Goal: Check status: Check status

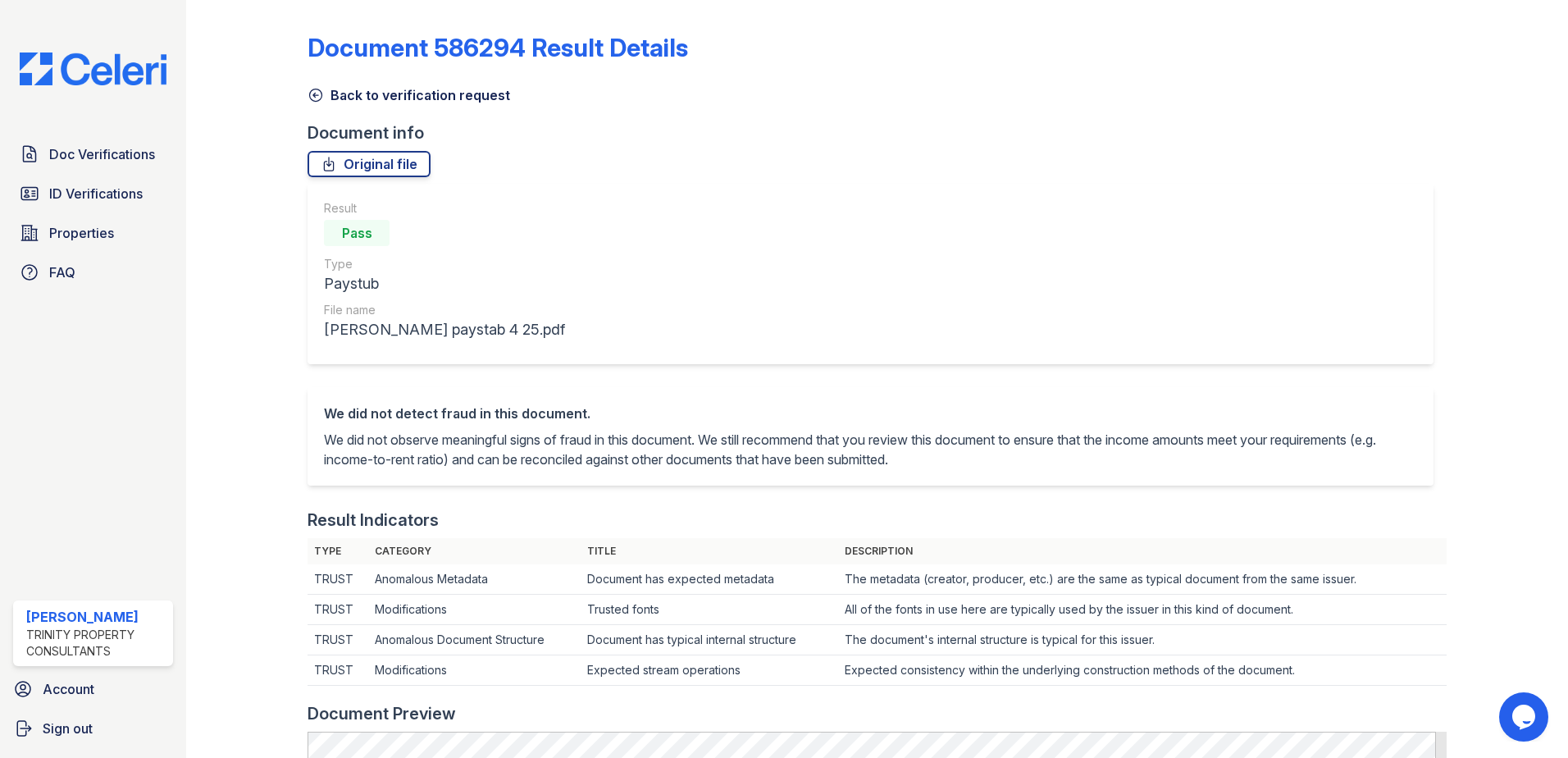
scroll to position [492, 0]
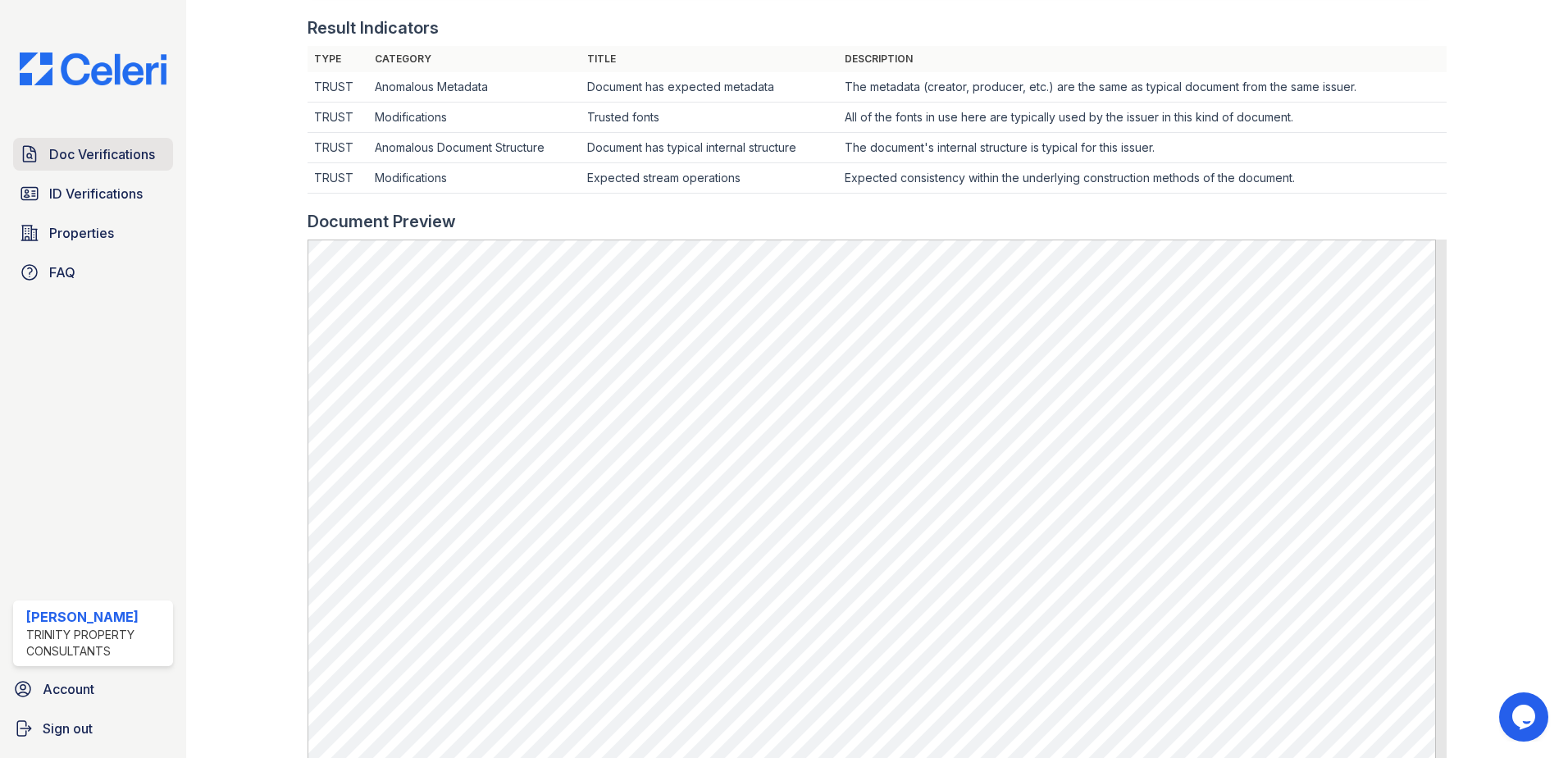
drag, startPoint x: 99, startPoint y: 145, endPoint x: 126, endPoint y: 141, distance: 27.3
click at [99, 145] on span "Doc Verifications" at bounding box center [102, 154] width 106 height 20
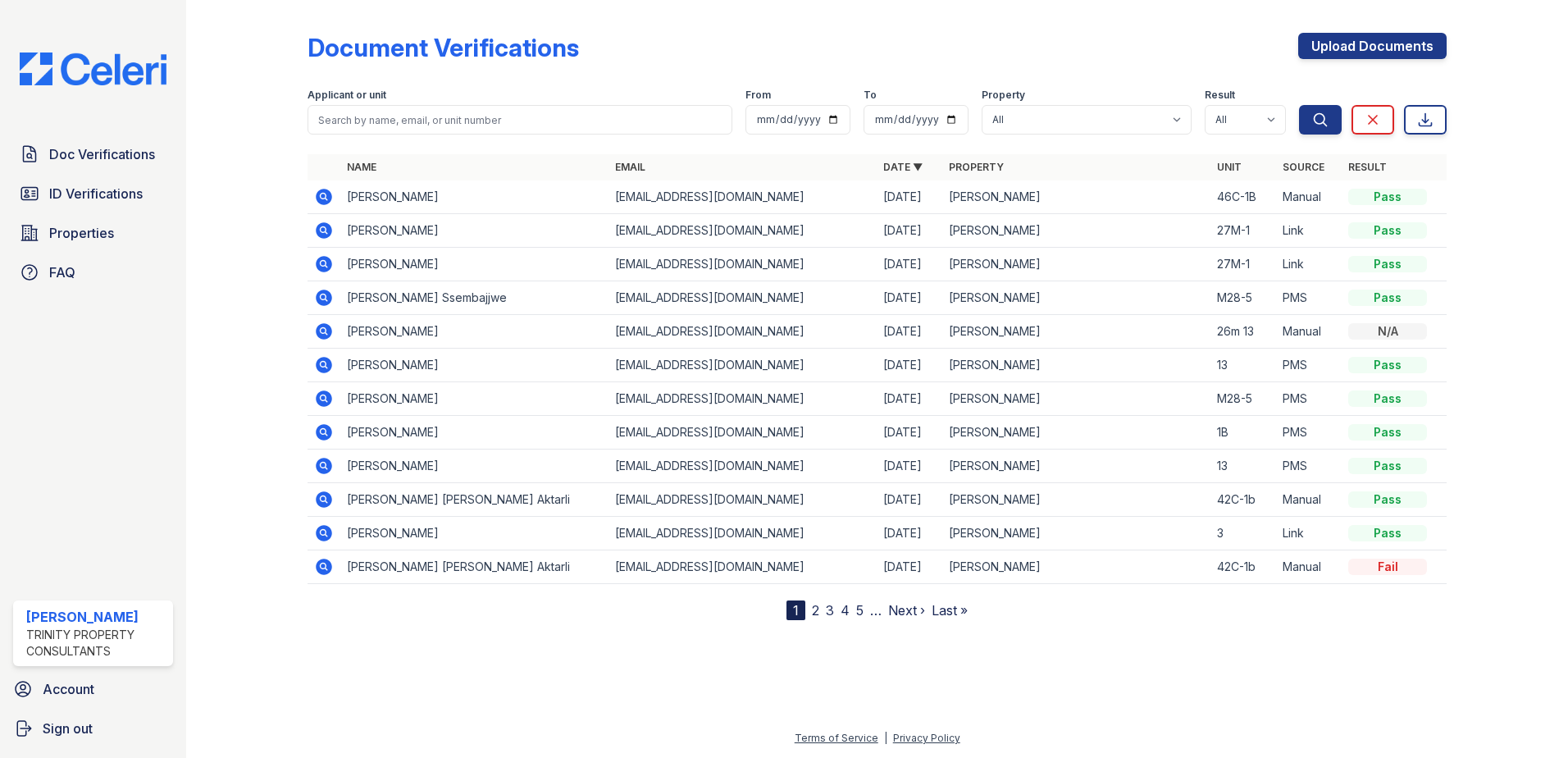
click at [323, 395] on icon at bounding box center [324, 399] width 20 height 20
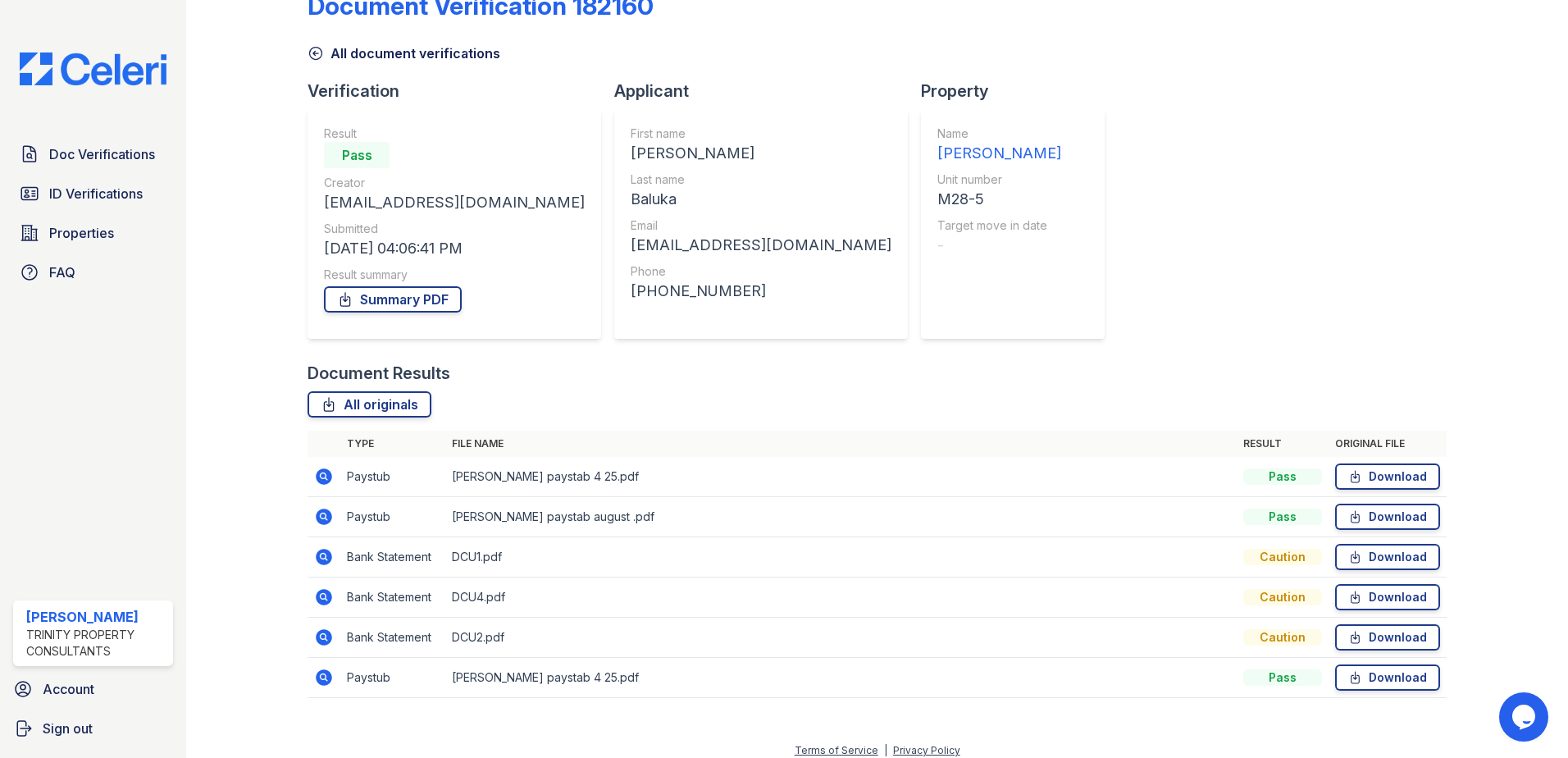
scroll to position [54, 0]
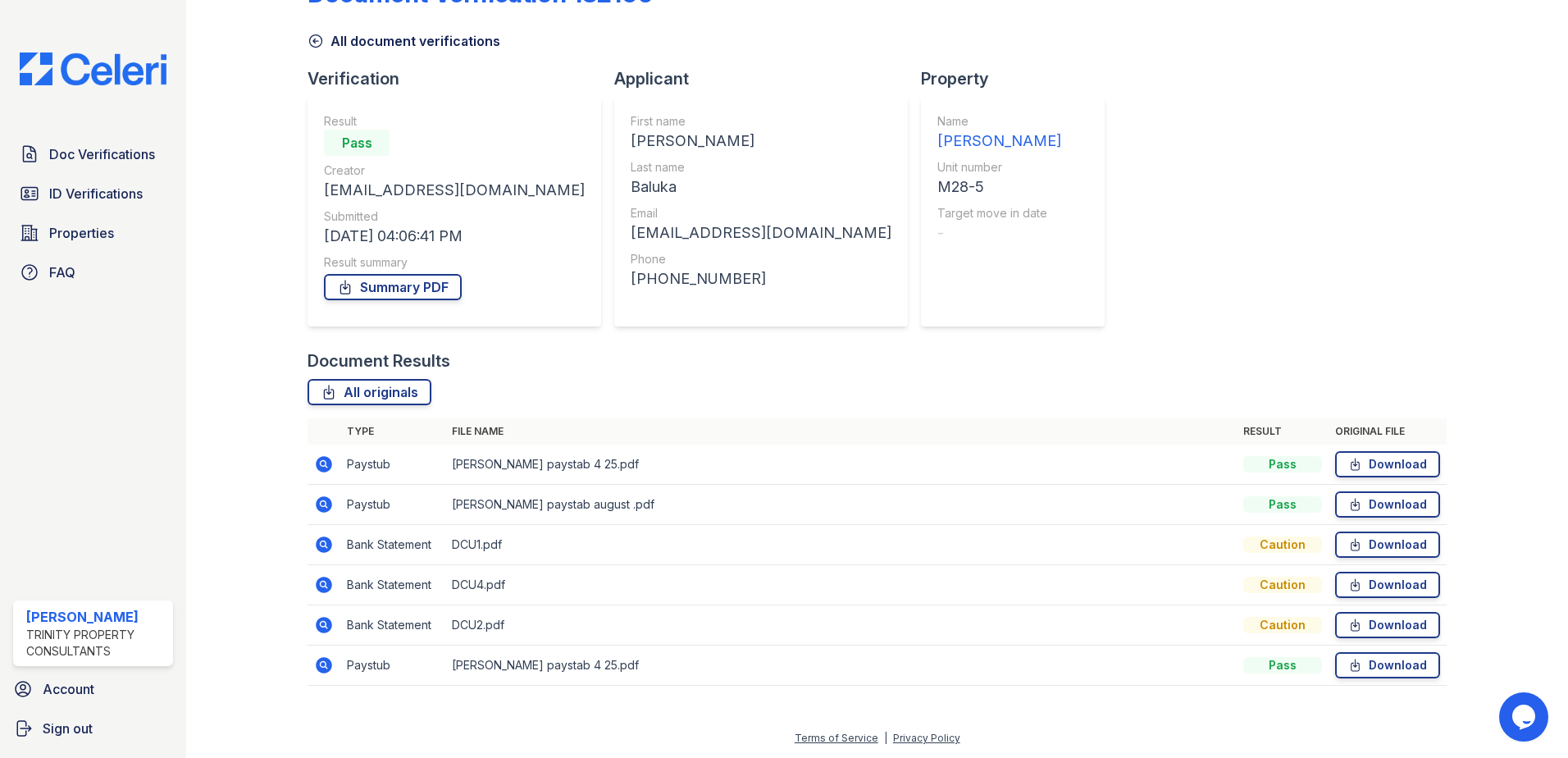
click at [325, 544] on icon at bounding box center [324, 545] width 20 height 20
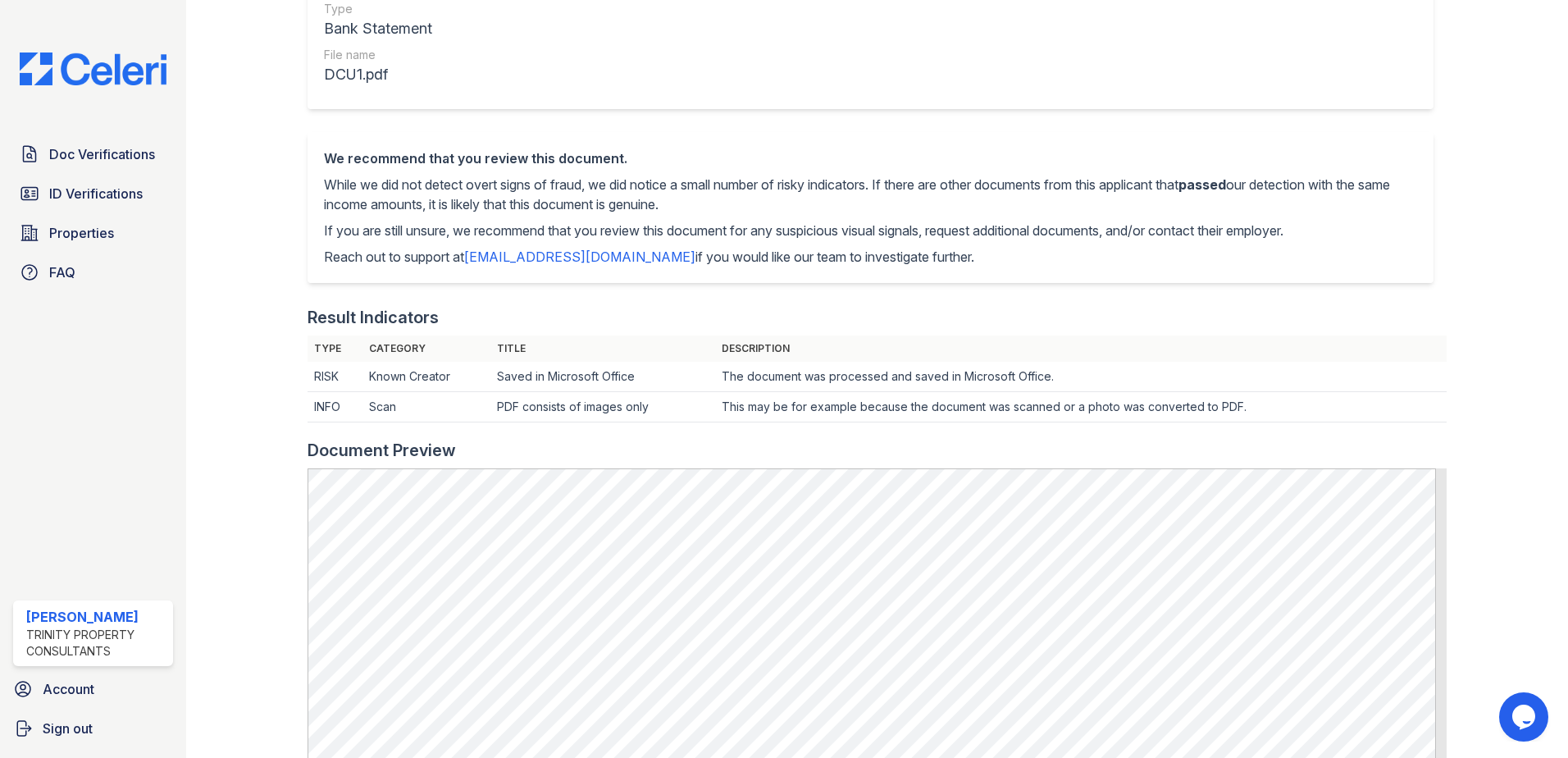
scroll to position [246, 0]
